Goal: Transaction & Acquisition: Download file/media

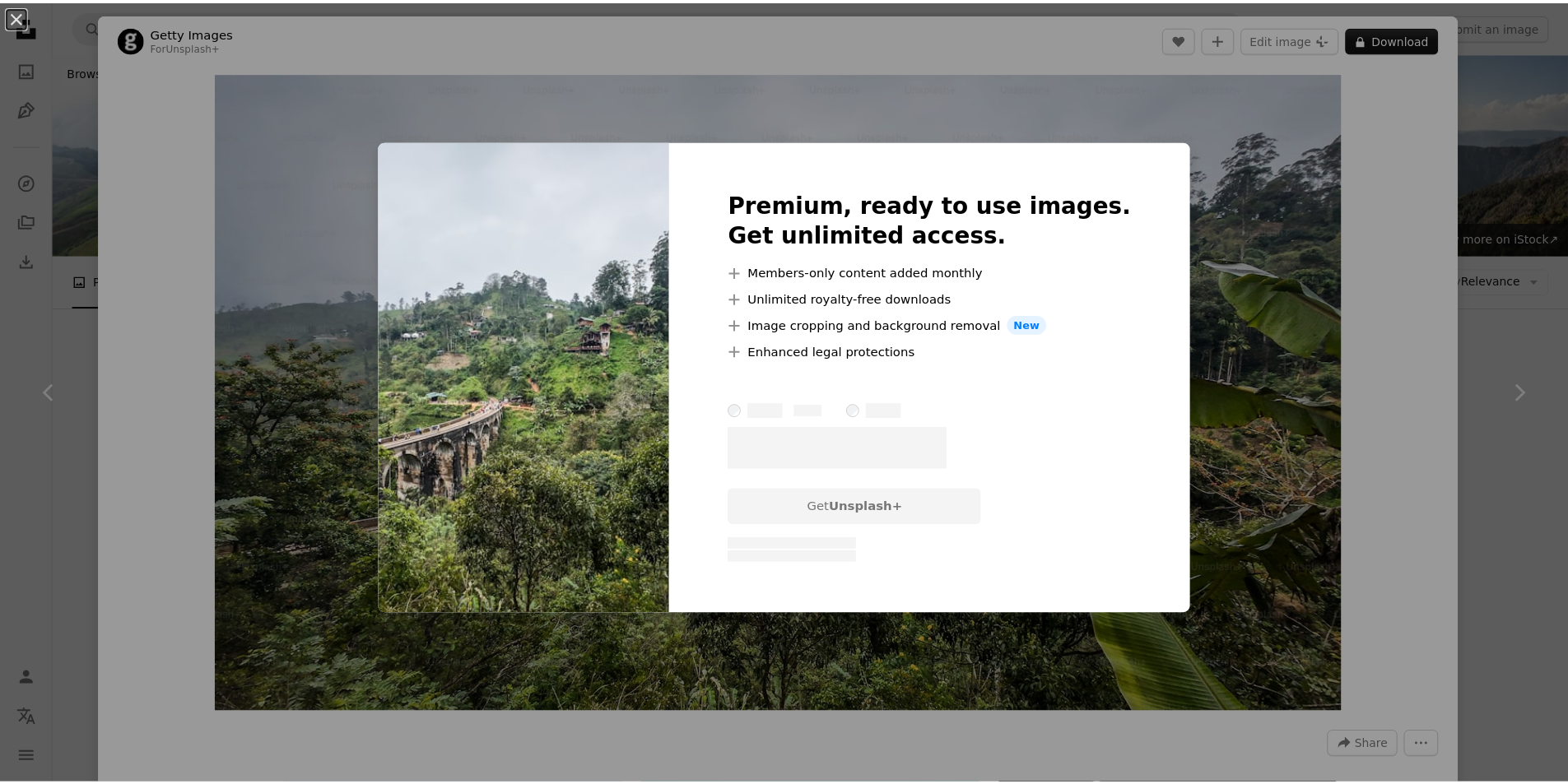
scroll to position [83, 0]
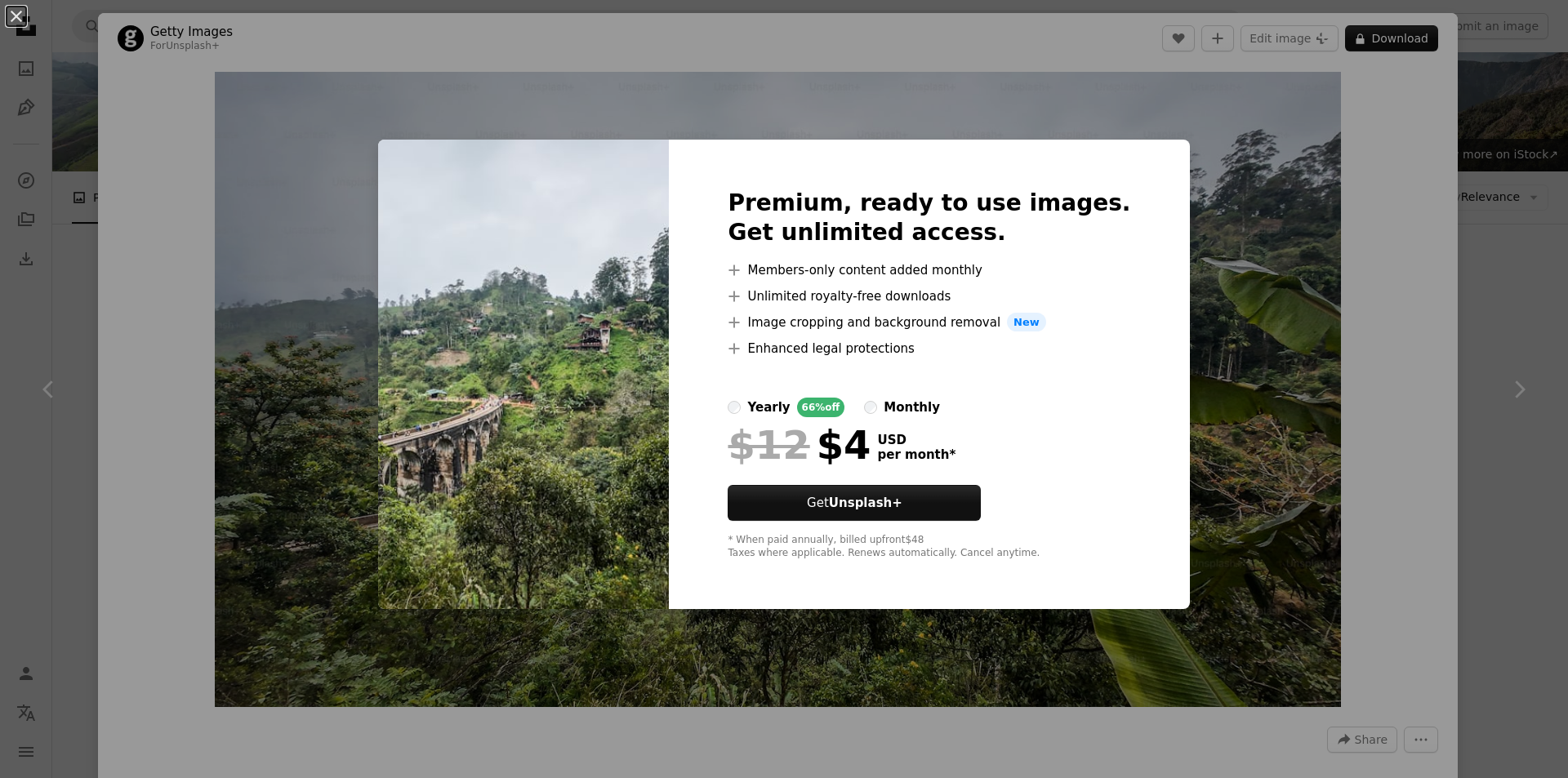
click at [1499, 262] on div "An X shape Premium, ready to use images. Get unlimited access. A plus sign Memb…" at bounding box center [784, 389] width 1568 height 778
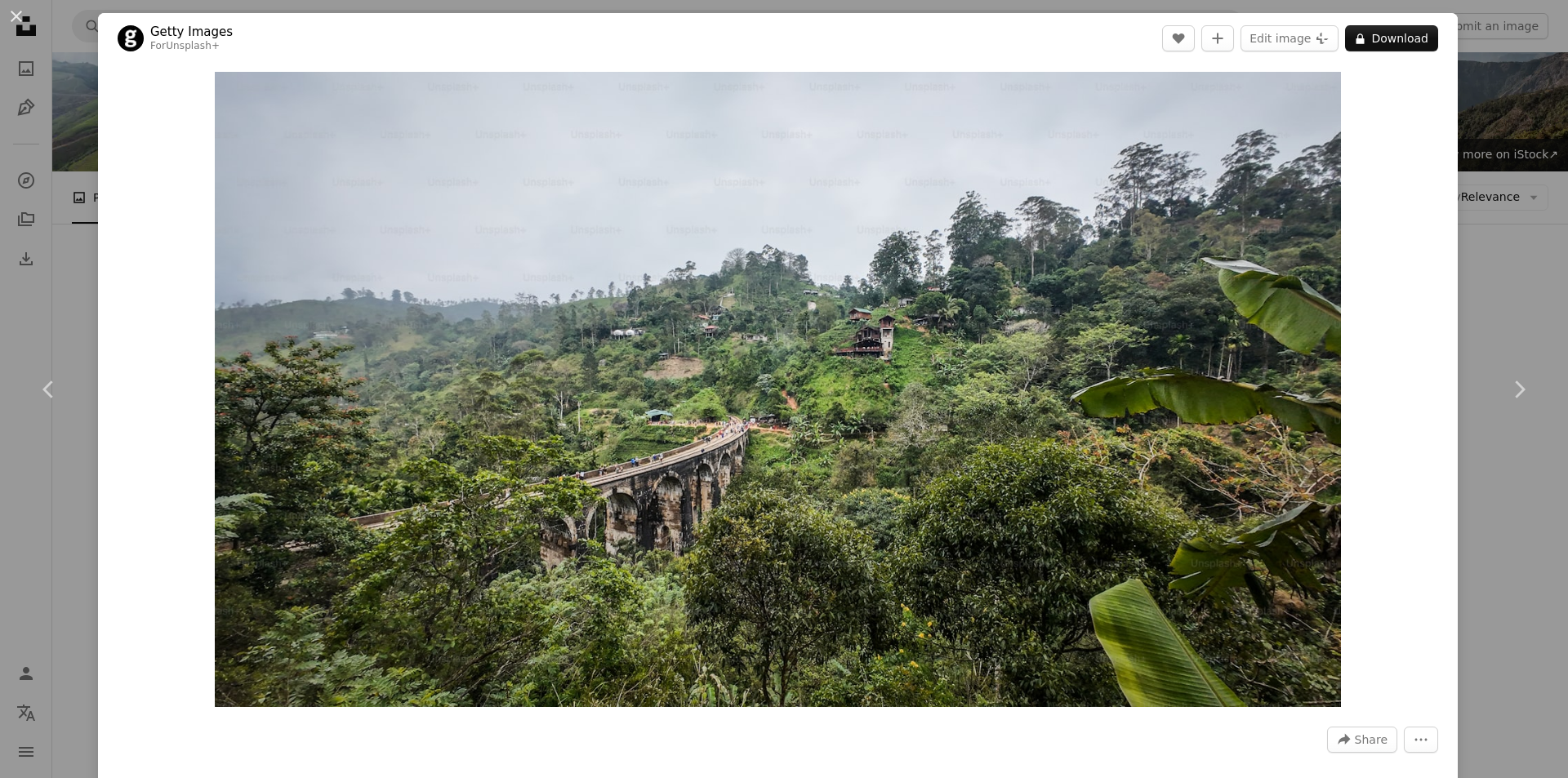
click at [1504, 262] on div "An X shape Chevron left Chevron right Getty Images For Unsplash+ A heart A plus…" at bounding box center [784, 389] width 1568 height 778
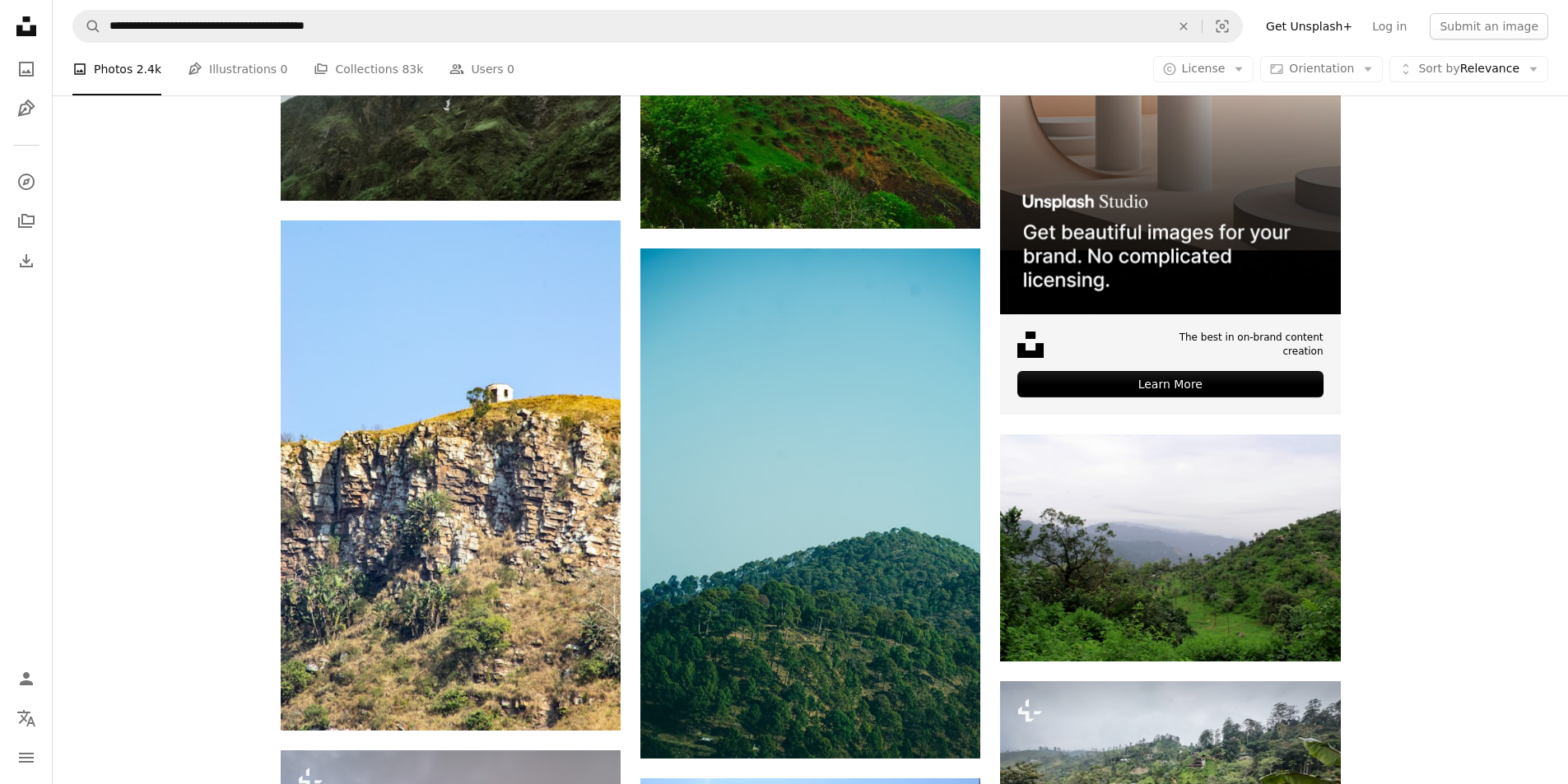
scroll to position [494, 0]
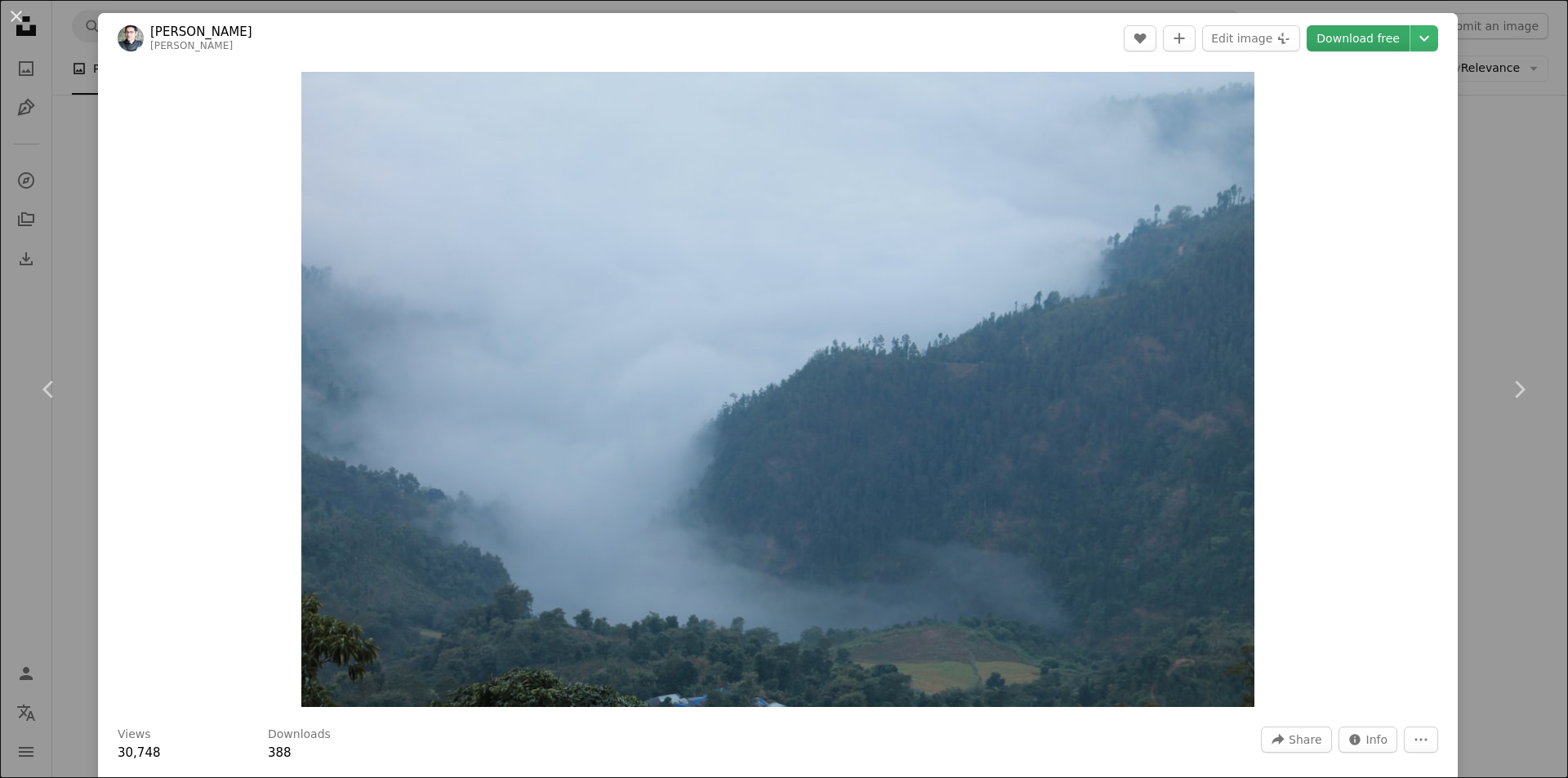
click at [1342, 40] on link "Download free" at bounding box center [1357, 38] width 103 height 26
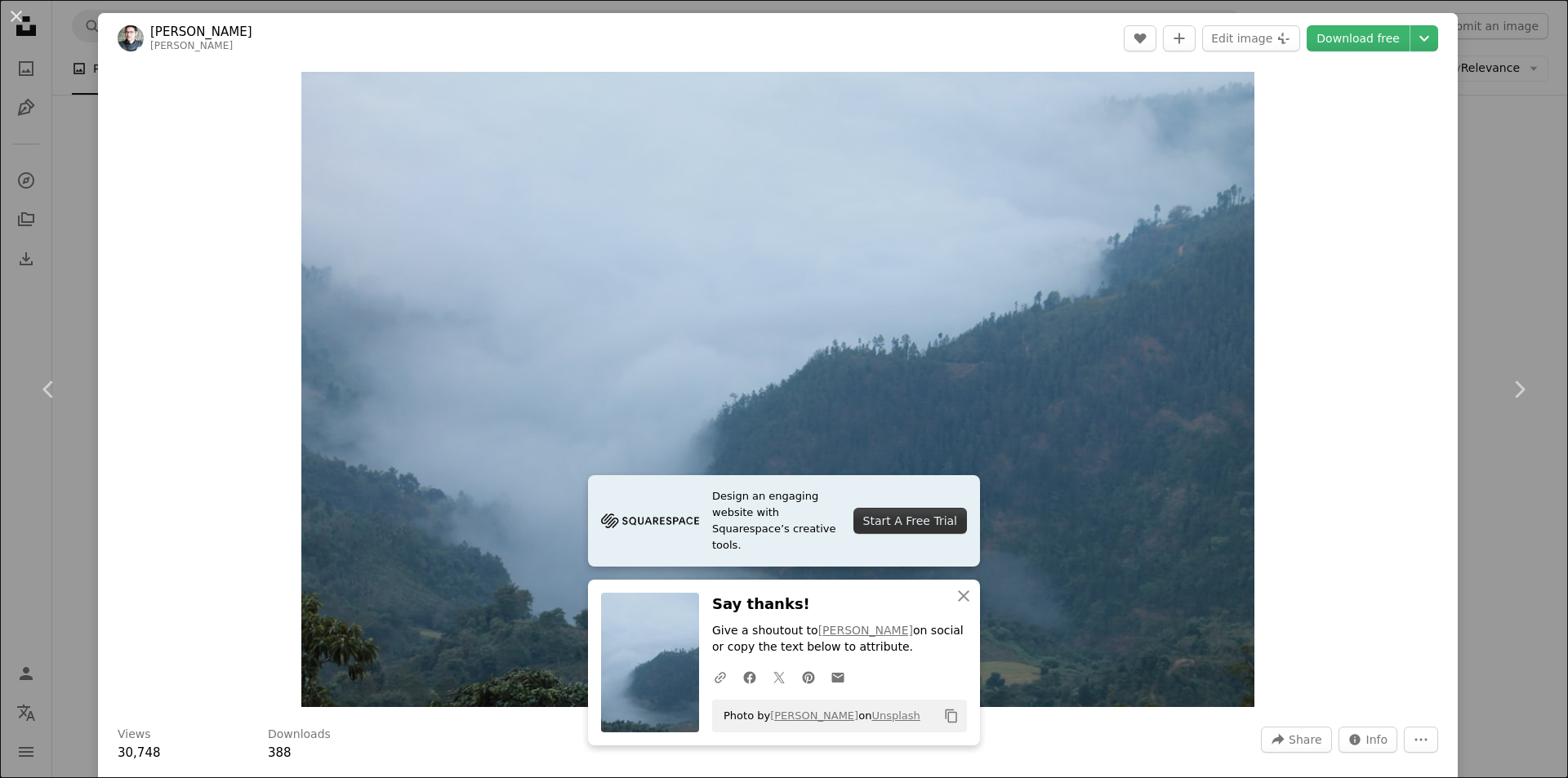
drag, startPoint x: 1486, startPoint y: 235, endPoint x: 1215, endPoint y: 165, distance: 279.9
click at [1486, 235] on div "An X shape Chevron left Chevron right Design an engaging website with Squarespa…" at bounding box center [784, 389] width 1568 height 778
